Goal: Book appointment/travel/reservation

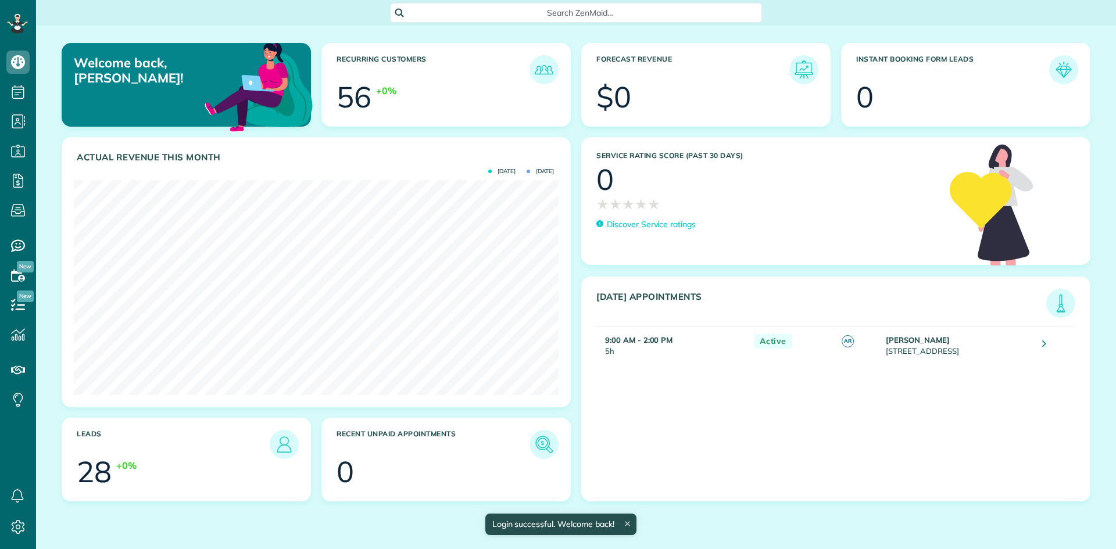
scroll to position [215, 485]
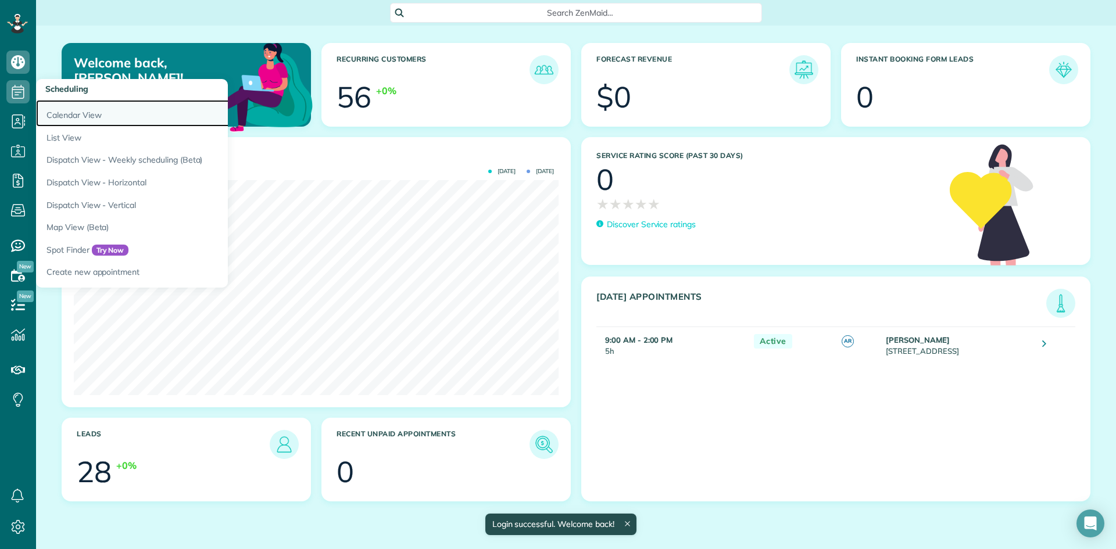
click at [59, 113] on link "Calendar View" at bounding box center [181, 113] width 291 height 27
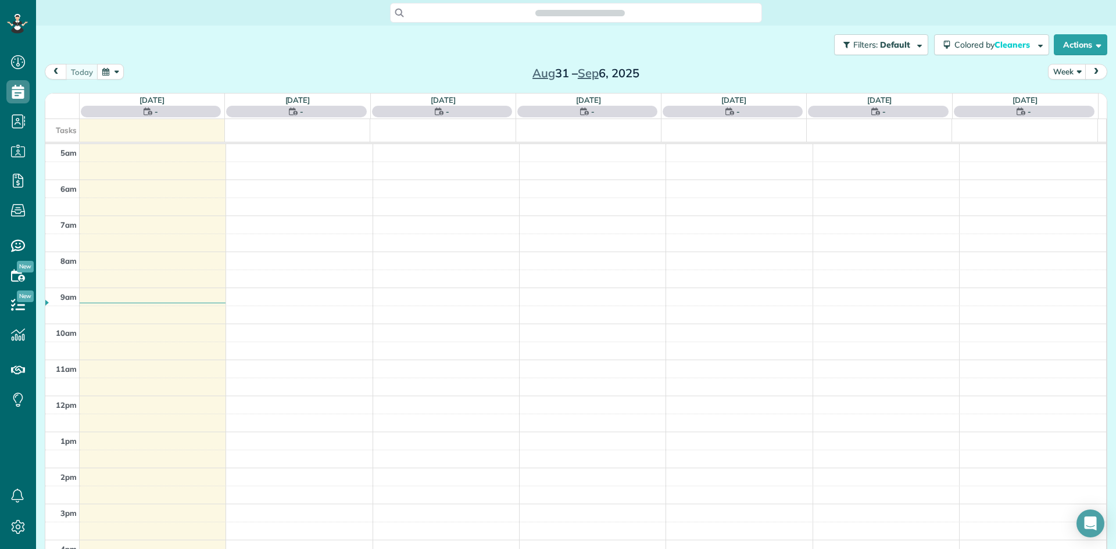
scroll to position [73, 0]
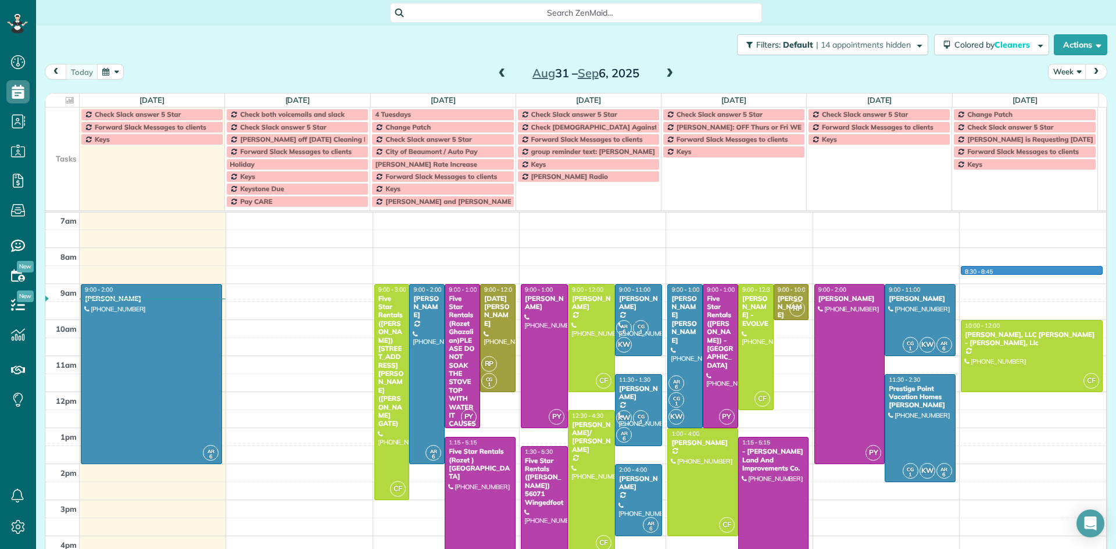
click at [981, 271] on div "5am 6am 7am 8am 9am 10am 11am 12pm 1pm 2pm 3pm 4pm 5pm 6pm 7pm 8pm 9pm 10pm AR …" at bounding box center [575, 464] width 1061 height 648
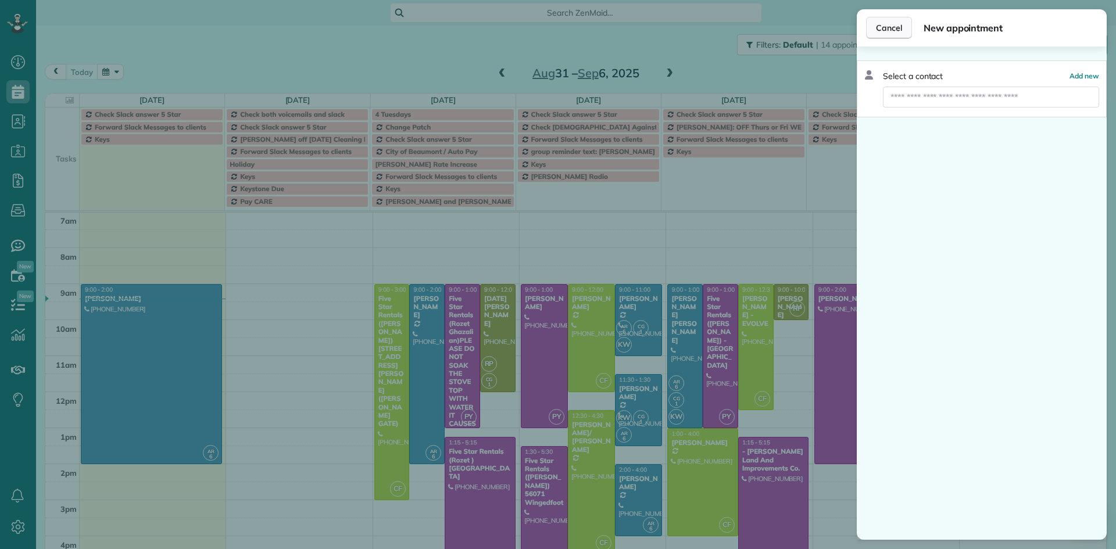
click at [880, 31] on span "Cancel" at bounding box center [889, 28] width 26 height 12
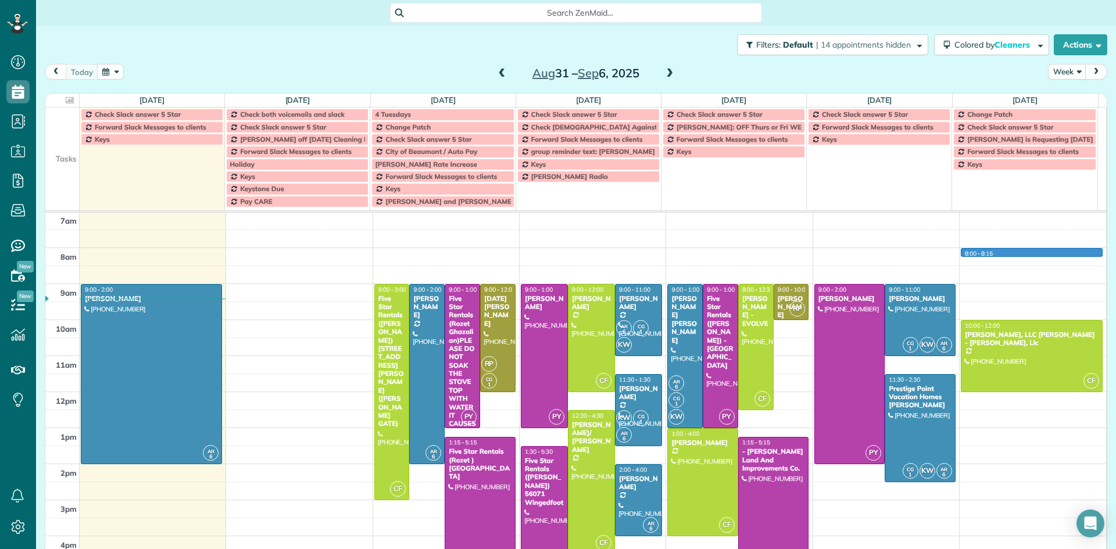
click at [1000, 251] on div "5am 6am 7am 8am 9am 10am 11am 12pm 1pm 2pm 3pm 4pm 5pm 6pm 7pm 8pm 9pm 10pm AR …" at bounding box center [575, 464] width 1061 height 648
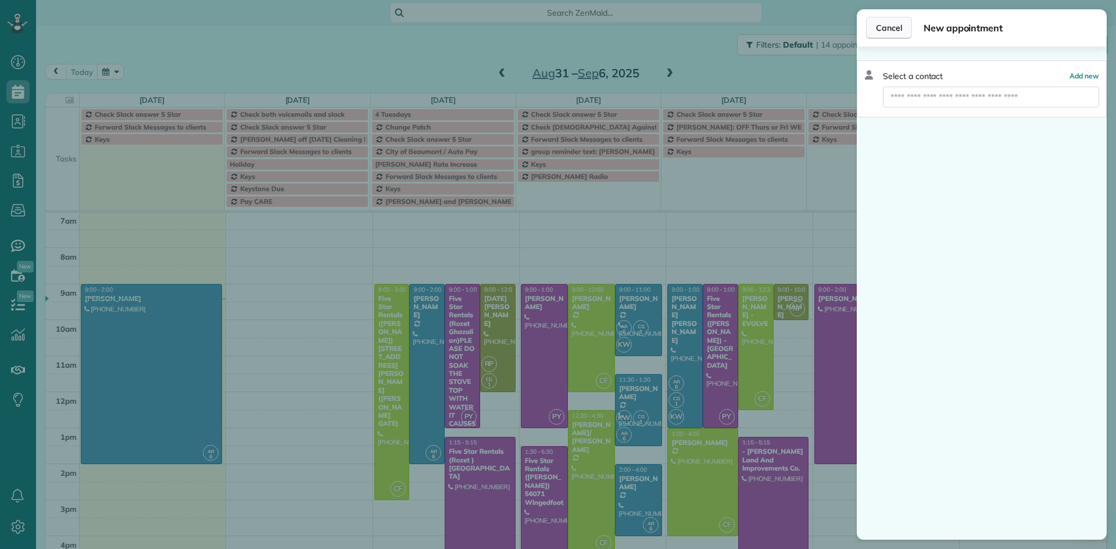
click at [888, 30] on span "Cancel" at bounding box center [889, 28] width 26 height 12
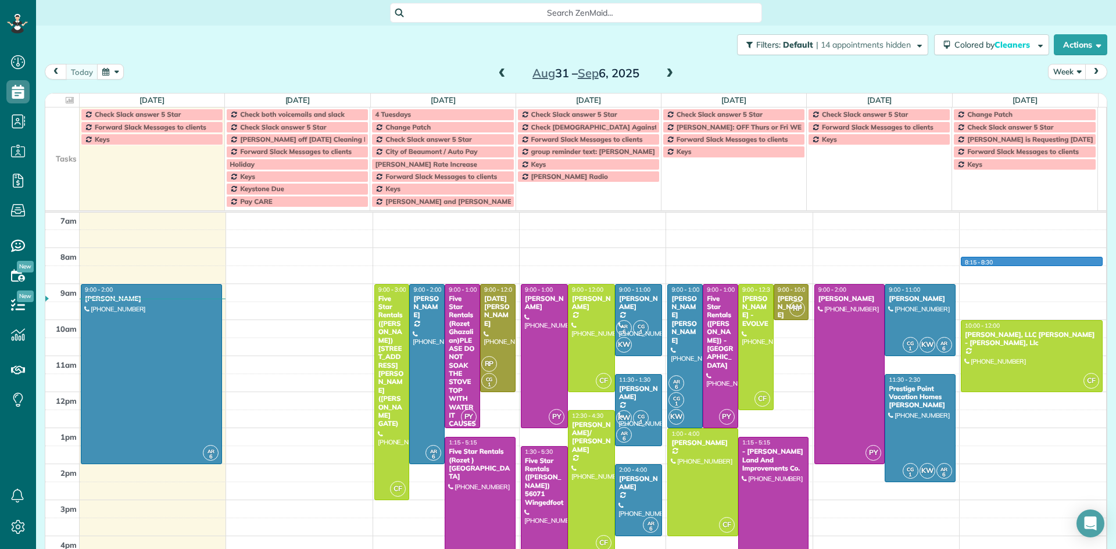
click at [981, 260] on div "5am 6am 7am 8am 9am 10am 11am 12pm 1pm 2pm 3pm 4pm 5pm 6pm 7pm 8pm 9pm 10pm AR …" at bounding box center [575, 464] width 1061 height 648
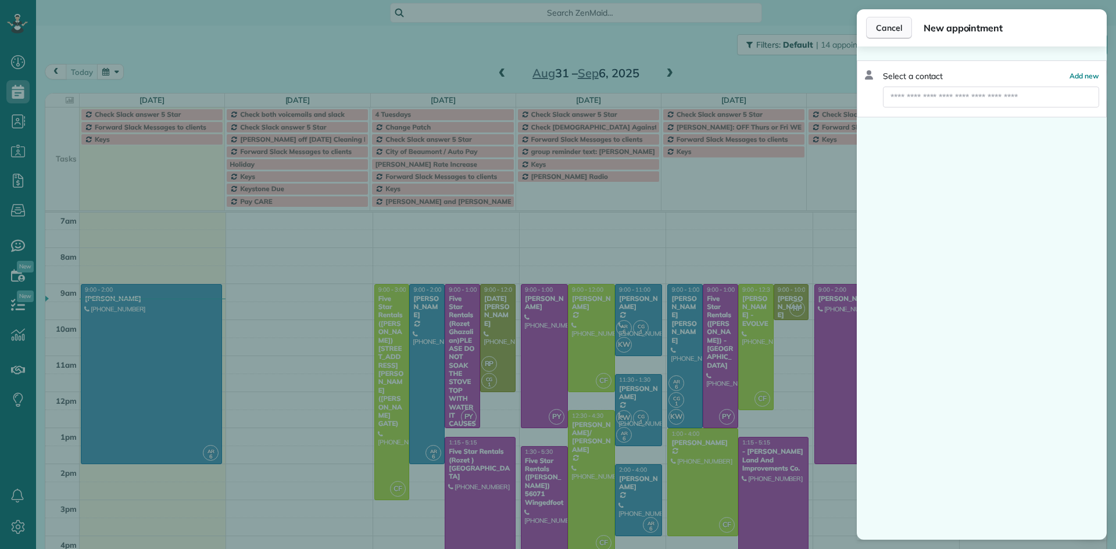
click at [893, 23] on span "Cancel" at bounding box center [889, 28] width 26 height 12
